Goal: Check status: Check status

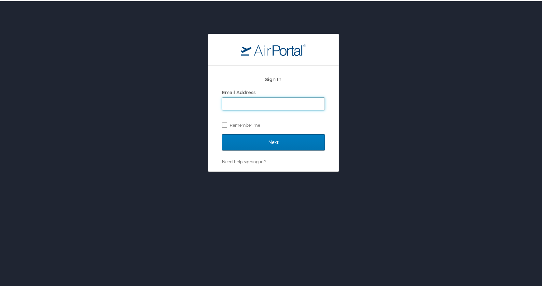
click at [259, 101] on input "Email Address" at bounding box center [273, 102] width 102 height 12
type input "hd@msu.edu"
drag, startPoint x: 220, startPoint y: 122, endPoint x: 237, endPoint y: 129, distance: 18.0
click at [222, 123] on label "Remember me" at bounding box center [273, 124] width 103 height 10
click at [222, 123] on input "Remember me" at bounding box center [224, 123] width 4 height 4
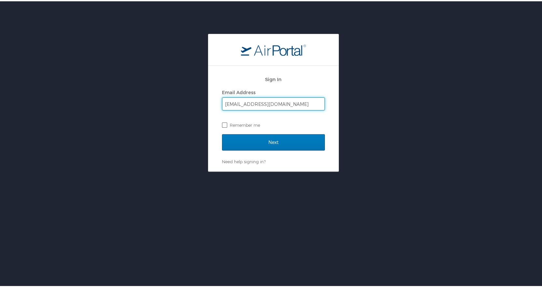
checkbox input "true"
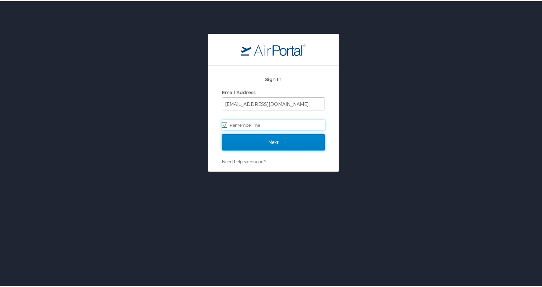
click at [266, 141] on input "Next" at bounding box center [273, 141] width 103 height 16
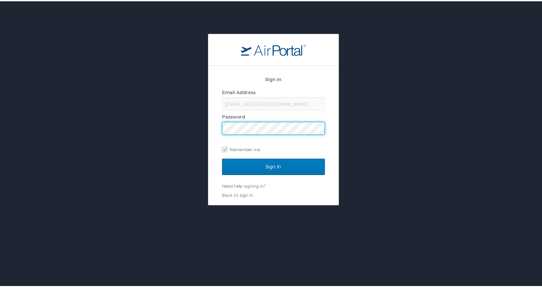
click at [222, 157] on input "Sign In" at bounding box center [273, 165] width 103 height 16
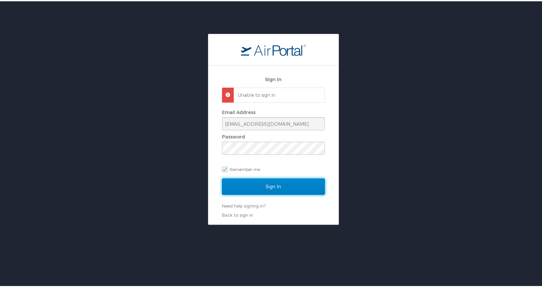
click at [244, 183] on input "Sign In" at bounding box center [273, 185] width 103 height 16
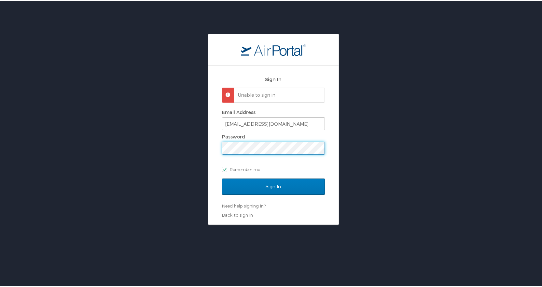
click at [193, 147] on div "Sign In Unable to sign in Email Address hd@msu.edu Password Remember me Sign In…" at bounding box center [273, 128] width 547 height 191
click at [222, 177] on input "Sign In" at bounding box center [273, 185] width 103 height 16
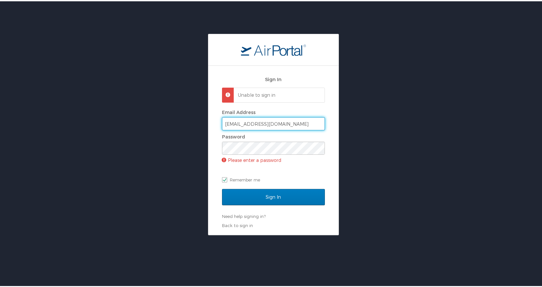
drag, startPoint x: 220, startPoint y: 124, endPoint x: 207, endPoint y: 124, distance: 13.0
click at [208, 124] on div "Sign In Unable to sign in Email Address hd@msu.edu Password Please enter a pass…" at bounding box center [273, 148] width 130 height 169
type input "l@msu.edu"
checkbox input "false"
type input "lynde@msu.edu"
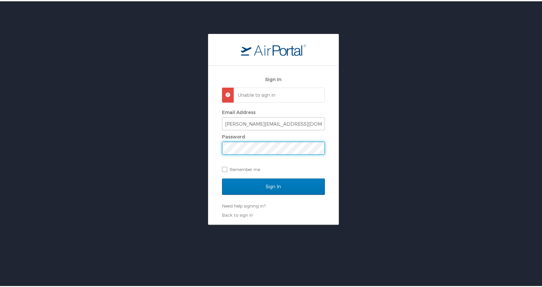
click at [222, 177] on input "Sign In" at bounding box center [273, 185] width 103 height 16
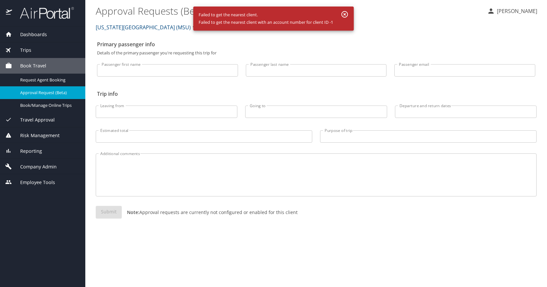
click at [34, 36] on span "Dashboards" at bounding box center [29, 34] width 35 height 7
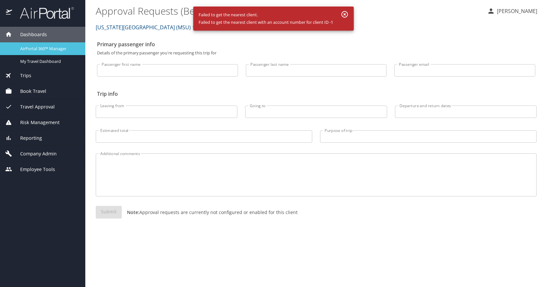
click at [39, 51] on span "AirPortal 360™ Manager" at bounding box center [48, 49] width 57 height 6
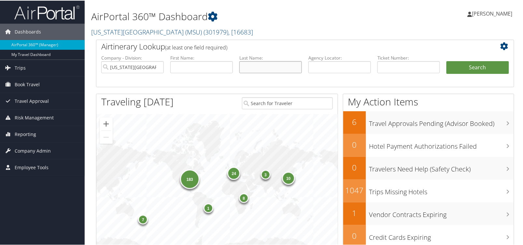
click at [275, 68] on input "text" at bounding box center [270, 67] width 63 height 12
type input "wahman"
click at [446, 61] on button "Search" at bounding box center [477, 67] width 63 height 13
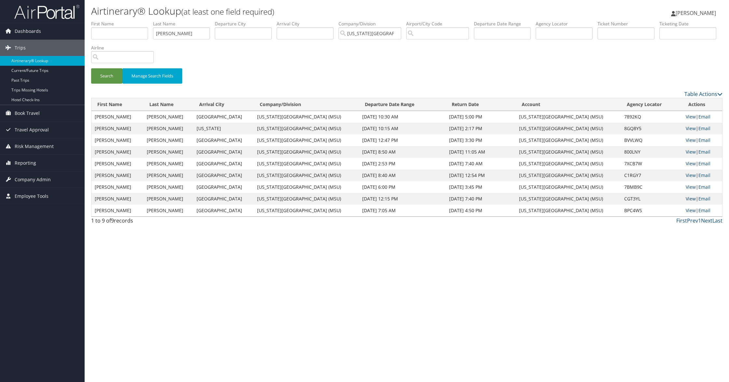
click at [690, 199] on link "View" at bounding box center [691, 199] width 10 height 6
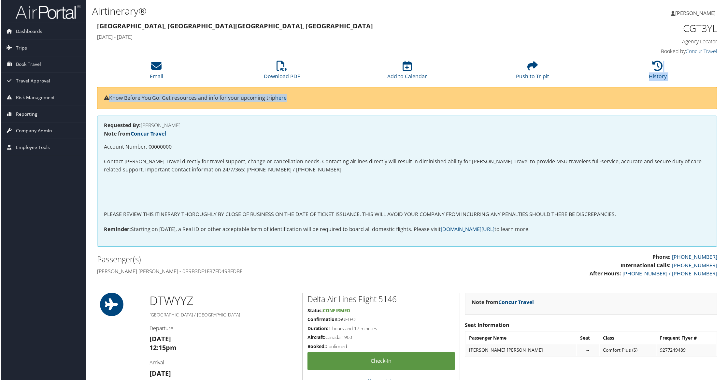
scroll to position [0, 3]
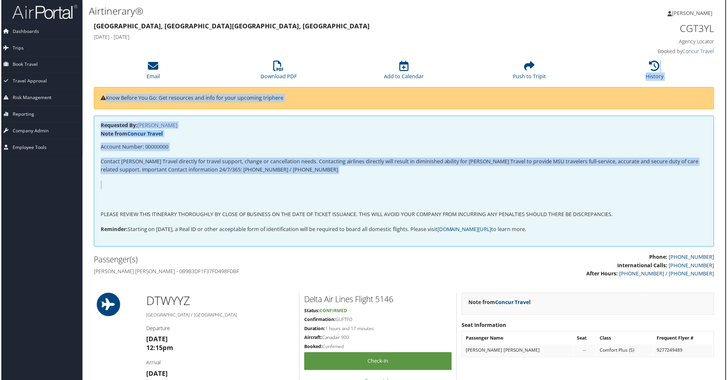
drag, startPoint x: 726, startPoint y: 102, endPoint x: 723, endPoint y: 165, distance: 62.6
click at [724, 171] on html "Menu Dashboards ► AirPortal 360™ (Manager) My Travel Dashboard Trips ► Airtiner…" at bounding box center [361, 191] width 729 height 382
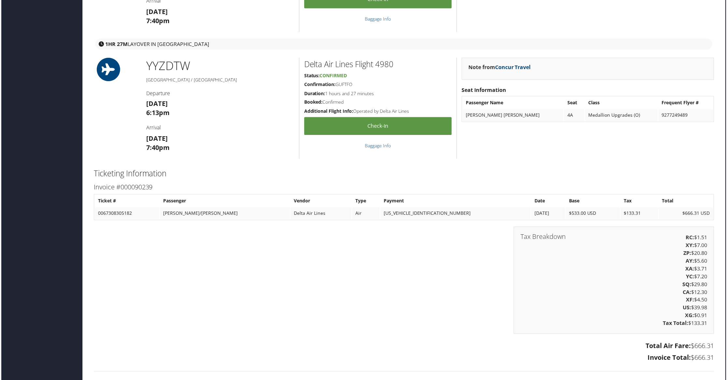
scroll to position [926, 3]
